Goal: Check status

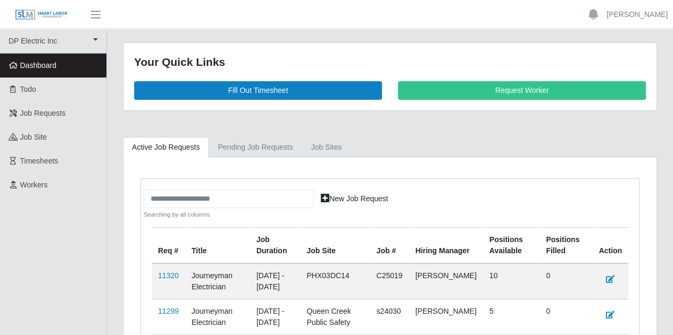
drag, startPoint x: 201, startPoint y: 253, endPoint x: 221, endPoint y: 41, distance: 212.5
click at [221, 41] on main "Your Quick Links Fill Out Timesheet Request Worker Active Job Requests Pending …" at bounding box center [390, 279] width 566 height 501
click at [417, 179] on div "Searching by all columns New Job Request Req # Title Job Duration job site Job …" at bounding box center [390, 339] width 498 height 321
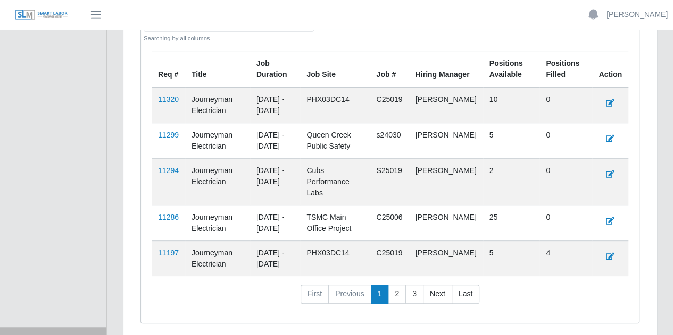
scroll to position [186, 0]
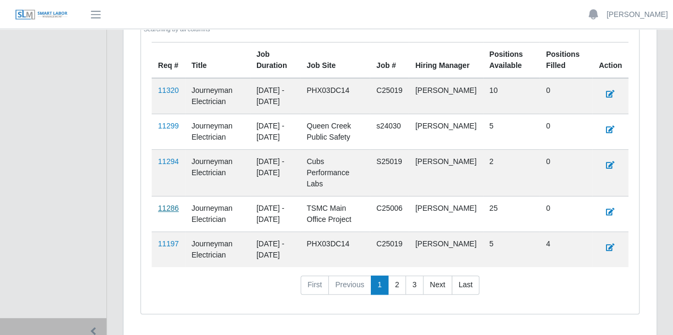
click at [164, 204] on link "11286" at bounding box center [168, 208] width 21 height 9
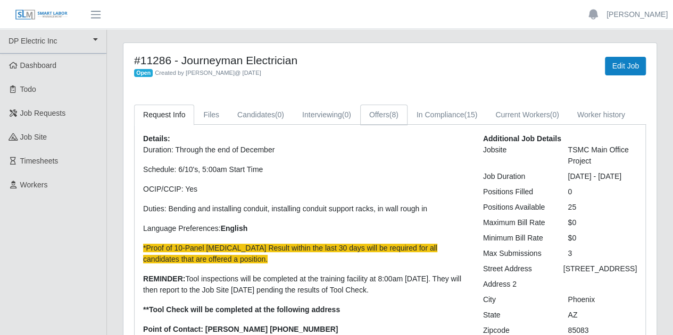
click at [380, 115] on link "Offers (8)" at bounding box center [383, 115] width 47 height 21
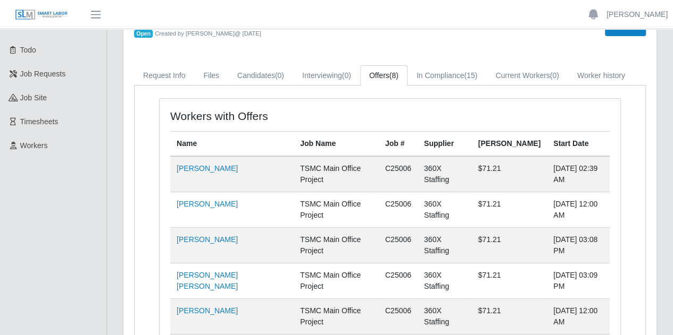
scroll to position [34, 0]
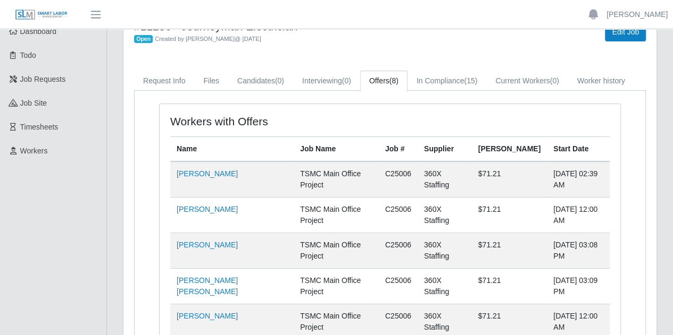
click at [425, 96] on div "Workers with Offers Name Job Name Job # Supplier Bill Rate Start Date [PERSON_N…" at bounding box center [390, 303] width 510 height 424
click at [433, 83] on link "In Compliance (15)" at bounding box center [446, 81] width 79 height 21
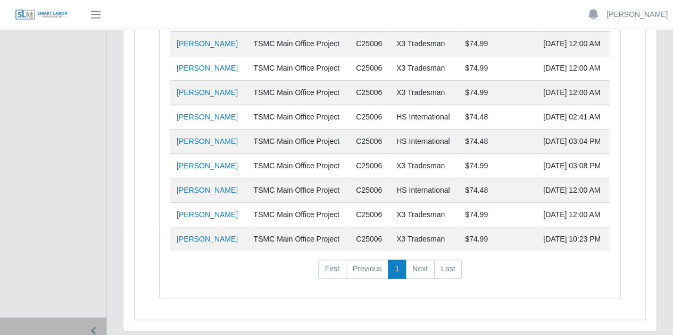
scroll to position [312, 0]
click at [206, 238] on link "[PERSON_NAME]" at bounding box center [207, 238] width 61 height 9
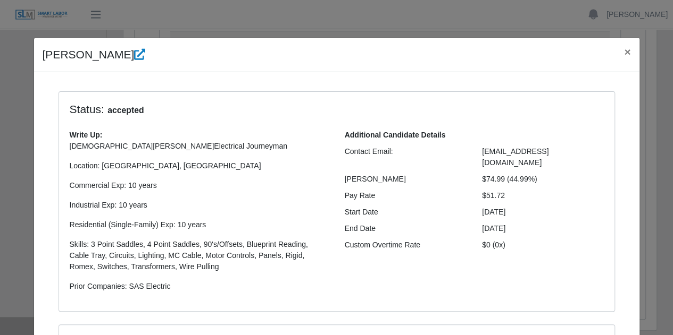
scroll to position [236, 0]
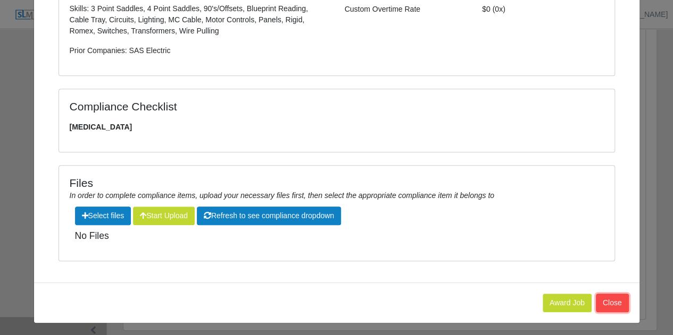
click at [611, 301] on button "Close" at bounding box center [611, 303] width 33 height 19
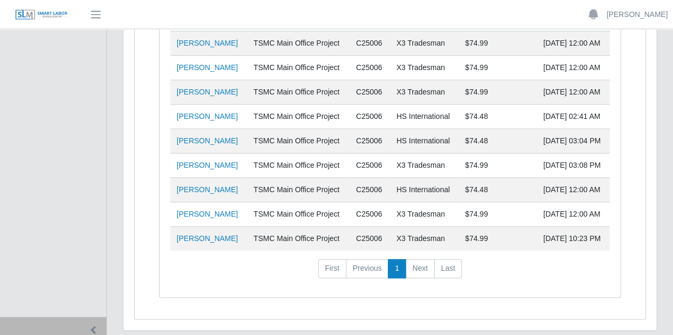
drag, startPoint x: 611, startPoint y: 301, endPoint x: 480, endPoint y: 52, distance: 282.3
click at [480, 52] on div "Workers in Compliance Name Job Name Job # Supplier [PERSON_NAME] Start Date [PE…" at bounding box center [389, 68] width 477 height 485
click at [77, 115] on ul "DP Electric Inc DP Electric Inc Dashboard Todo Job Requests job site Timesheets…" at bounding box center [53, 18] width 106 height 600
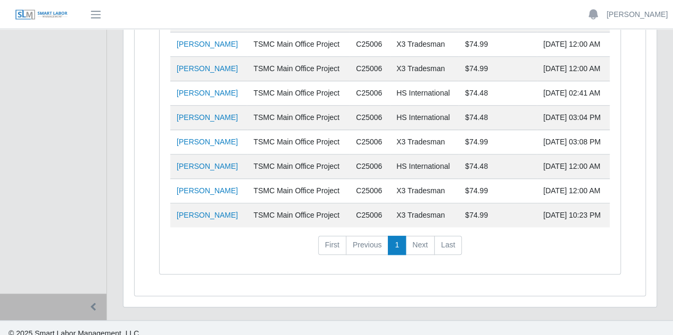
scroll to position [341, 0]
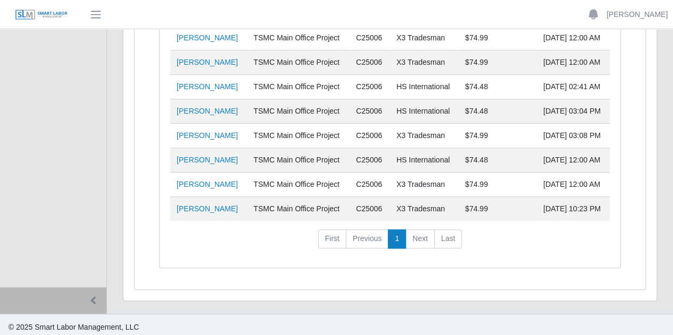
click at [216, 212] on td "[PERSON_NAME]" at bounding box center [208, 209] width 77 height 24
click at [209, 206] on link "[PERSON_NAME]" at bounding box center [207, 209] width 61 height 9
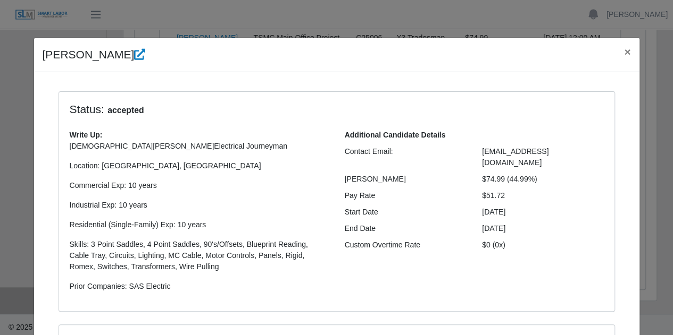
select select "**********"
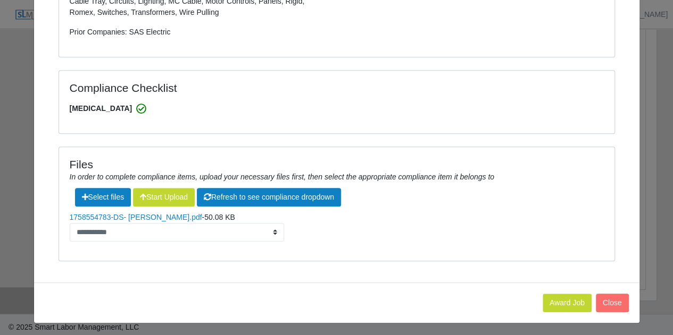
drag, startPoint x: 228, startPoint y: 240, endPoint x: 205, endPoint y: 259, distance: 29.1
click at [205, 259] on div "**********" at bounding box center [336, 204] width 556 height 114
click at [610, 298] on button "Close" at bounding box center [611, 303] width 33 height 19
